Goal: Check status: Check status

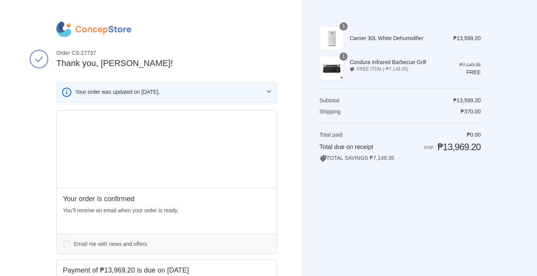
click at [105, 27] on img at bounding box center [93, 29] width 75 height 15
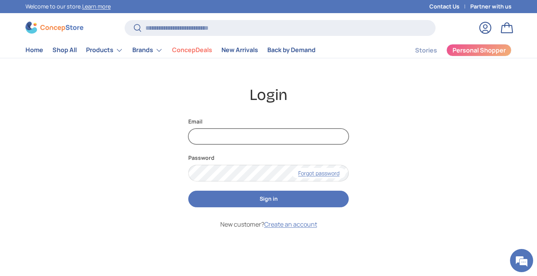
click at [297, 136] on input "Email" at bounding box center [268, 137] width 161 height 16
type input "**********"
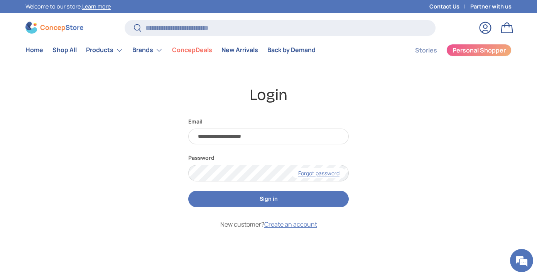
click at [292, 197] on button "Sign in" at bounding box center [268, 199] width 161 height 17
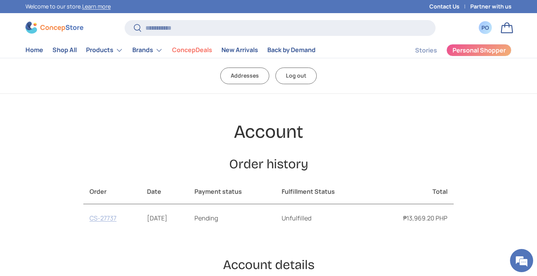
click at [114, 220] on link "CS-27737" at bounding box center [103, 218] width 27 height 8
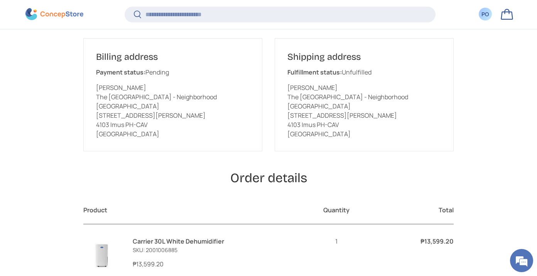
scroll to position [149, 0]
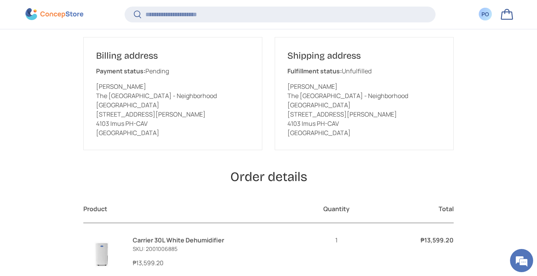
click at [295, 59] on h2 "Shipping address" at bounding box center [365, 56] width 154 height 12
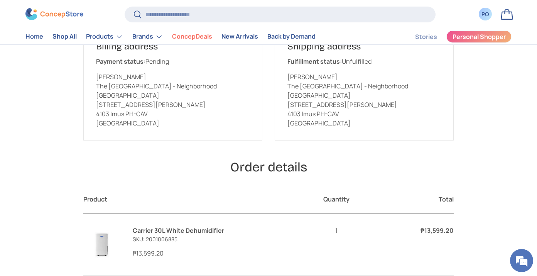
scroll to position [154, 0]
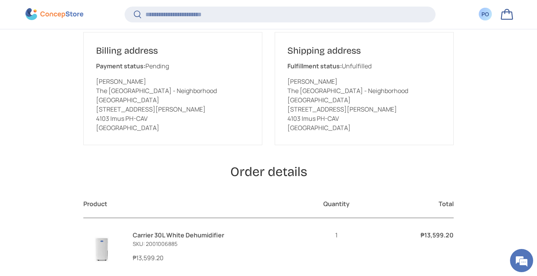
click at [210, 231] on link "Carrier 30L White Dehumidifier" at bounding box center [179, 235] width 92 height 8
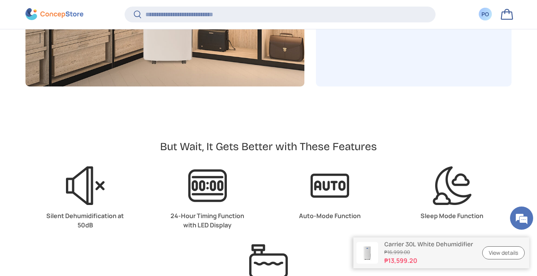
scroll to position [1745, 0]
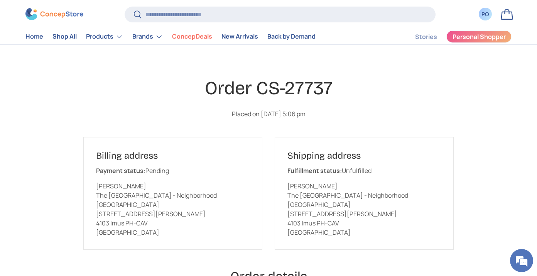
scroll to position [109, 0]
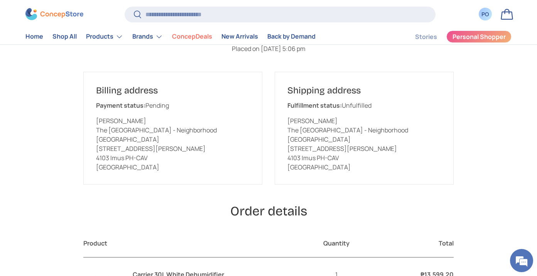
click at [124, 86] on h2 "Billing address" at bounding box center [173, 91] width 154 height 12
click at [283, 206] on h2 "Order details" at bounding box center [268, 211] width 371 height 17
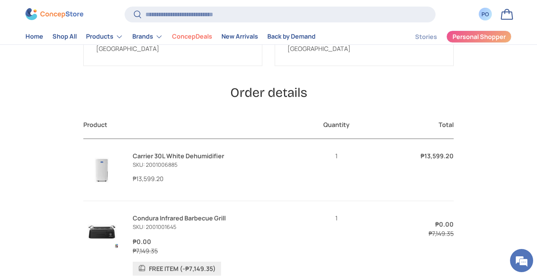
scroll to position [0, 0]
click at [143, 152] on link "Carrier 30L White Dehumidifier" at bounding box center [179, 156] width 92 height 8
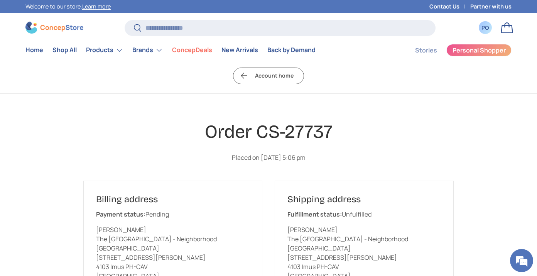
click at [286, 146] on div "Order CS-27737 Placed on September 16, 2025 at 5:06 pm" at bounding box center [268, 141] width 371 height 42
click at [290, 122] on h1 "Order CS-27737" at bounding box center [268, 131] width 371 height 23
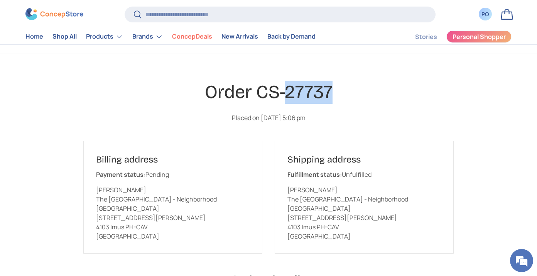
scroll to position [41, 0]
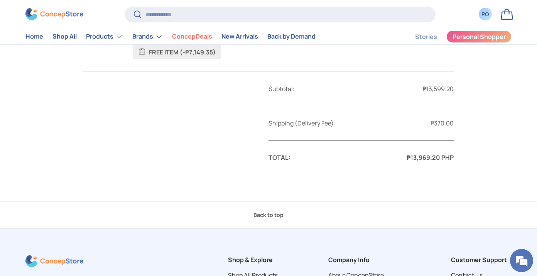
scroll to position [424, 0]
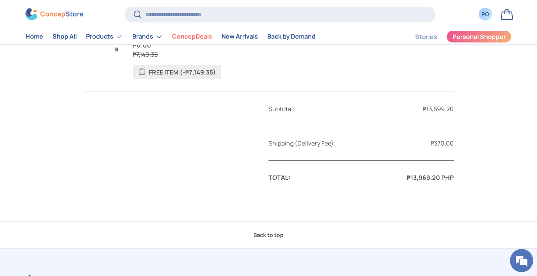
click at [428, 173] on strong "₱13,969.20 PHP" at bounding box center [430, 177] width 47 height 8
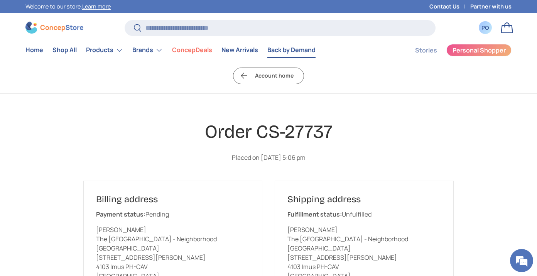
scroll to position [0, 0]
click at [487, 25] on div "PO" at bounding box center [486, 28] width 8 height 8
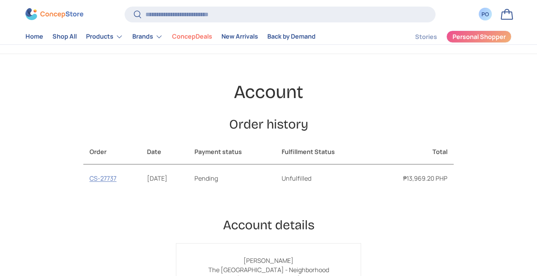
scroll to position [45, 0]
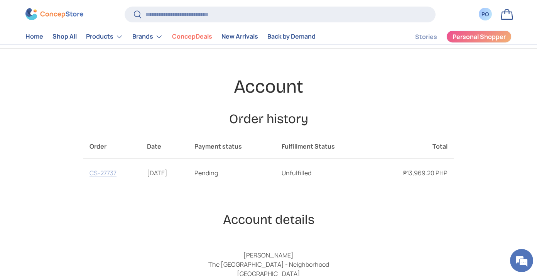
click at [95, 169] on link "CS-27737" at bounding box center [103, 173] width 27 height 8
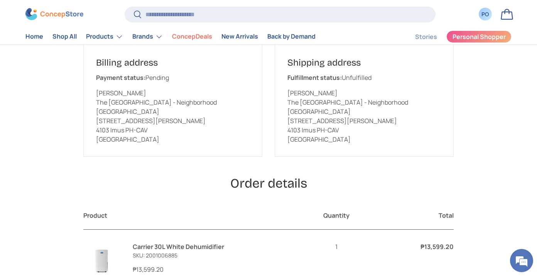
scroll to position [121, 0]
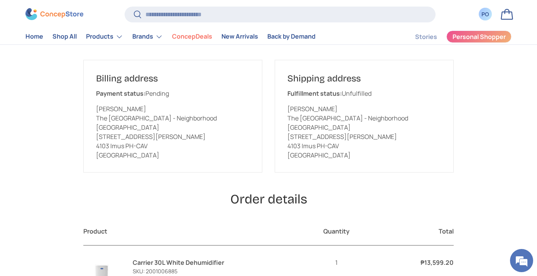
click at [339, 74] on h2 "Shipping address" at bounding box center [365, 79] width 154 height 12
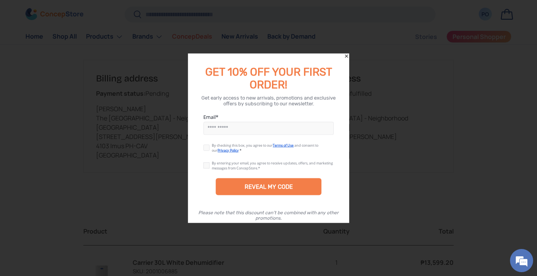
scroll to position [0, 0]
